Goal: Information Seeking & Learning: Learn about a topic

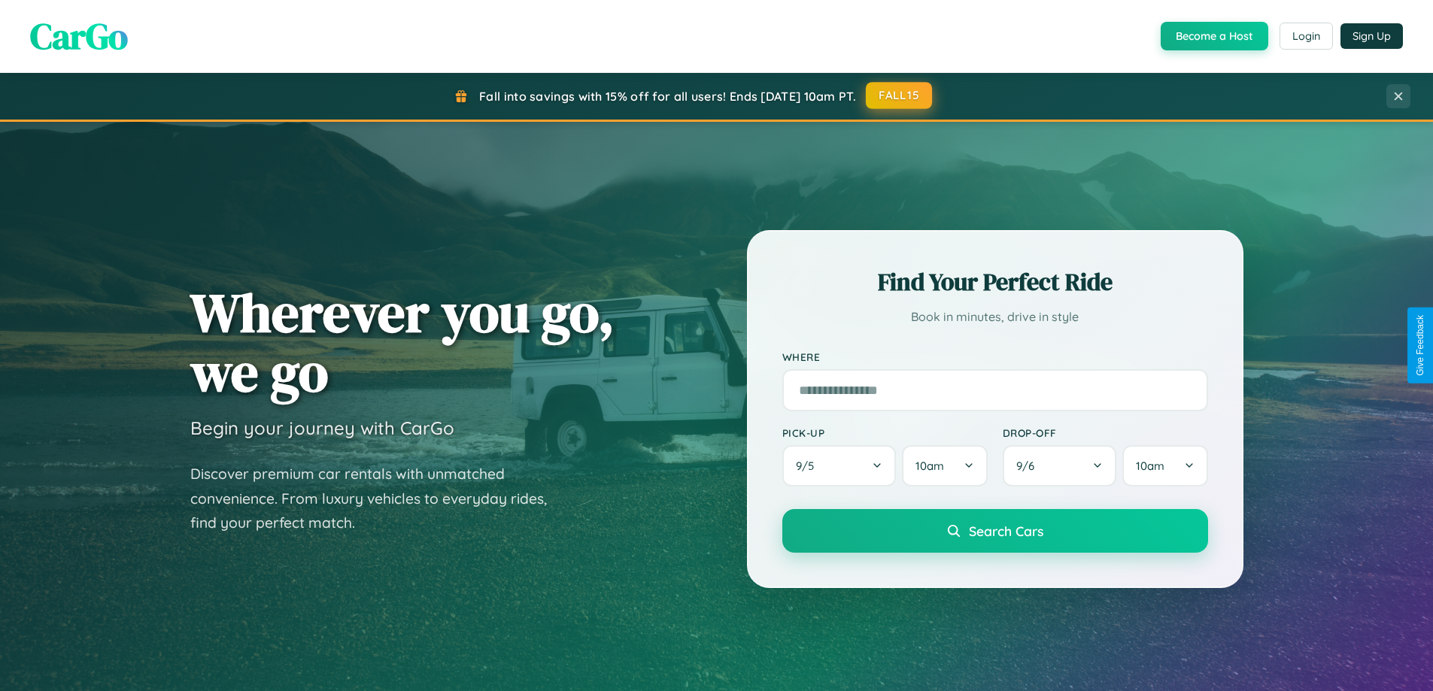
click at [900, 96] on button "FALL15" at bounding box center [899, 95] width 66 height 27
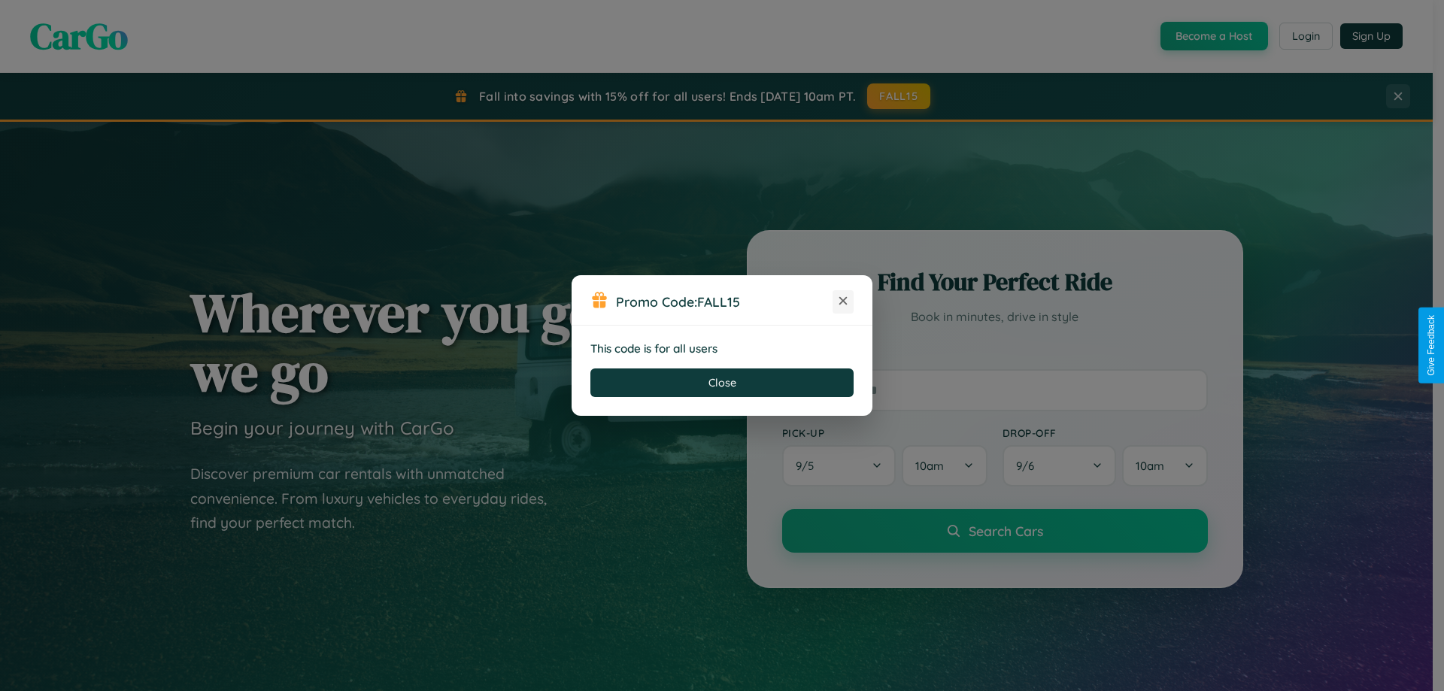
click at [843, 302] on icon at bounding box center [843, 300] width 15 height 15
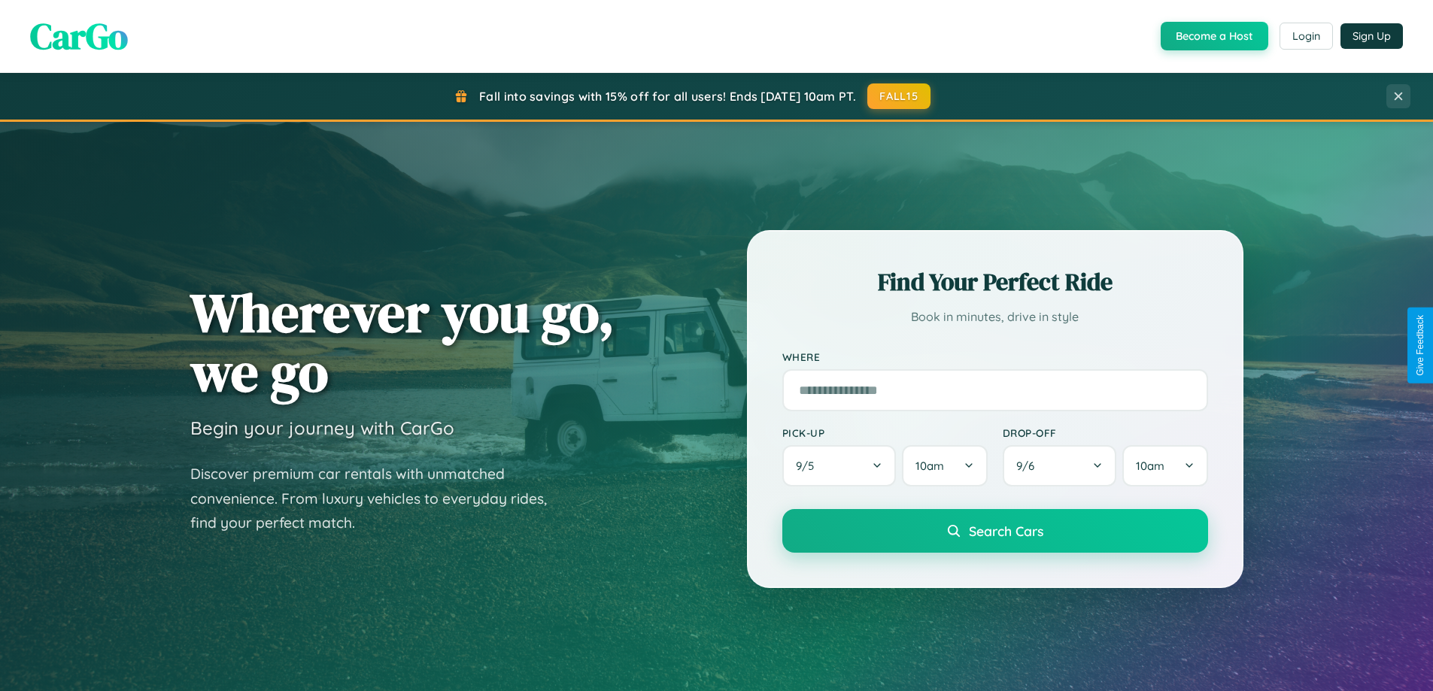
scroll to position [1035, 0]
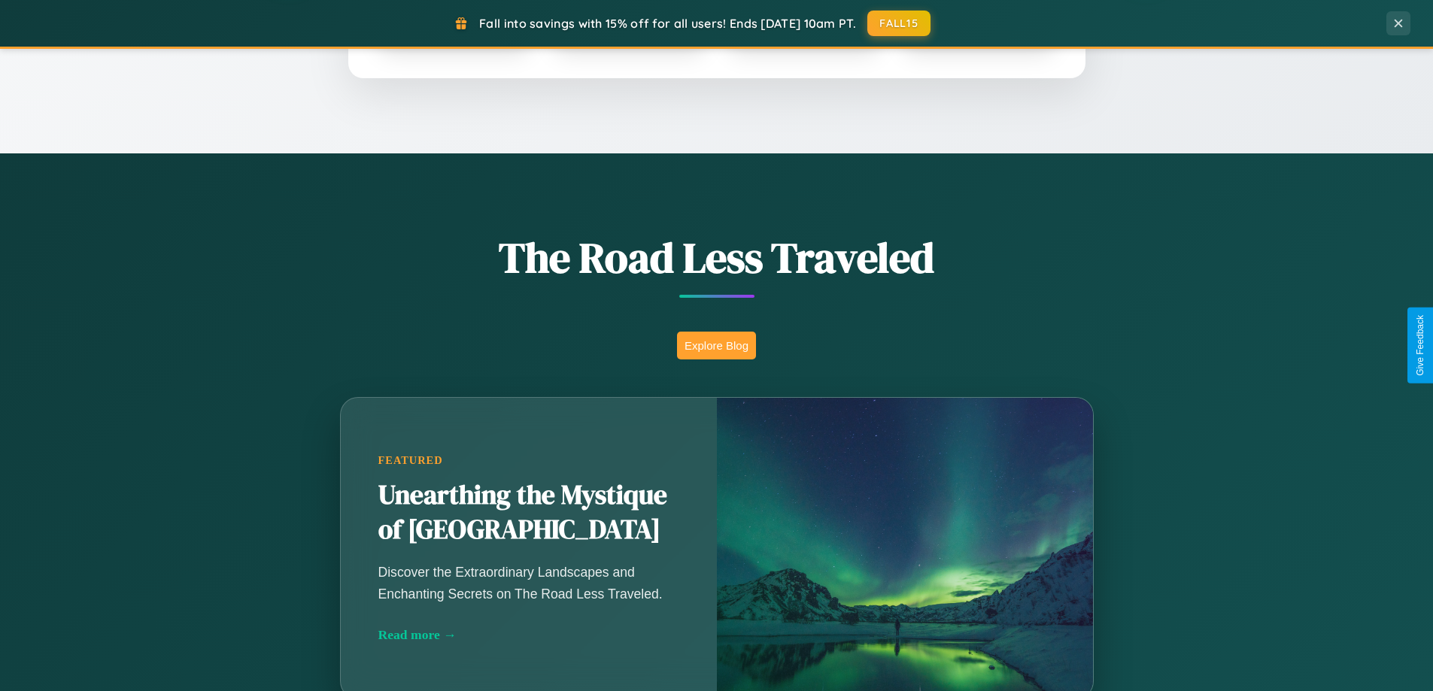
click at [716, 345] on button "Explore Blog" at bounding box center [716, 346] width 79 height 28
